Goal: Find specific page/section: Find specific page/section

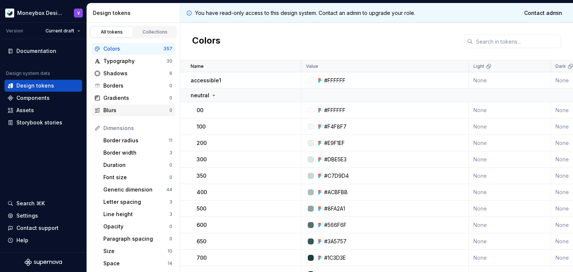
scroll to position [37, 0]
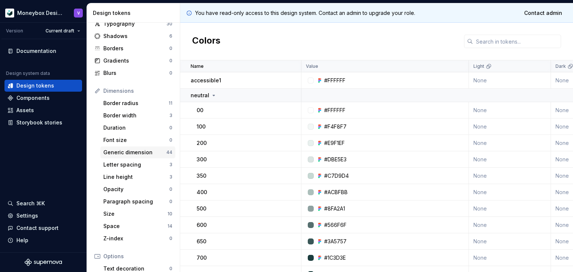
click at [112, 150] on div "Generic dimension" at bounding box center [134, 152] width 63 height 7
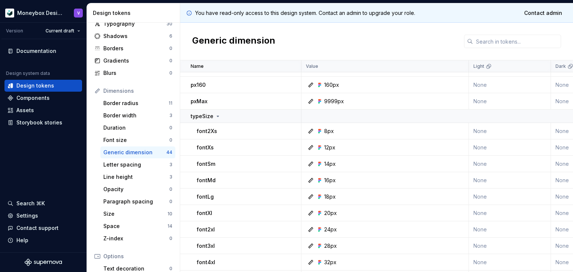
scroll to position [410, 0]
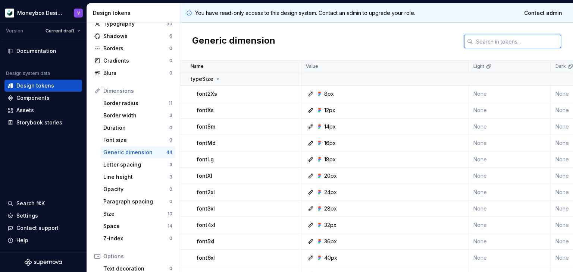
click at [480, 42] on input "text" at bounding box center [517, 41] width 88 height 13
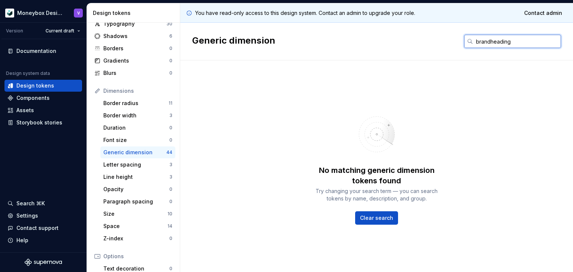
type input "brandheading"
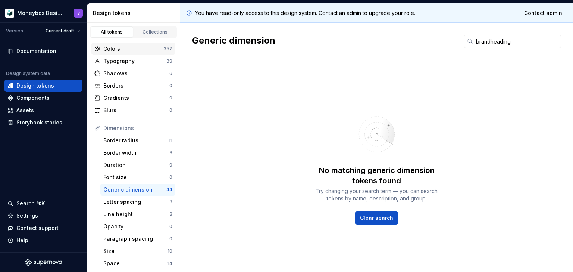
click at [131, 48] on div "Colors" at bounding box center [133, 48] width 60 height 7
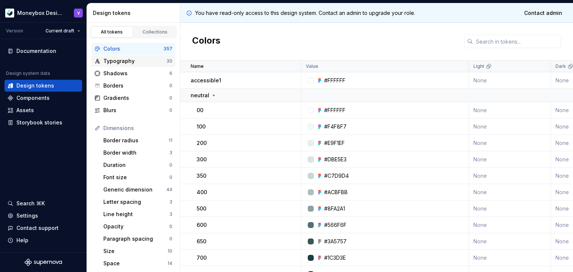
click at [123, 60] on div "Typography" at bounding box center [134, 60] width 63 height 7
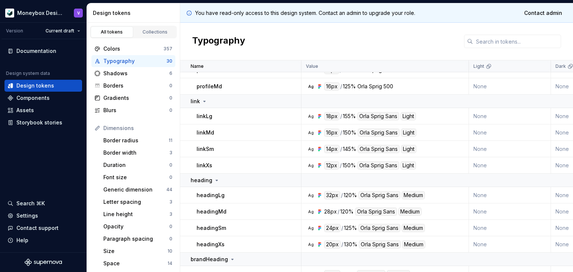
scroll to position [224, 0]
